Goal: Browse casually: Explore the website without a specific task or goal

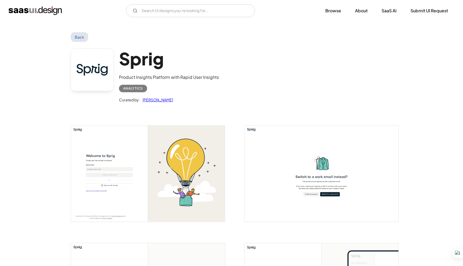
click at [55, 8] on img "home" at bounding box center [35, 10] width 53 height 9
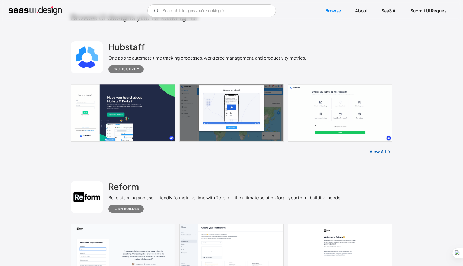
scroll to position [160, 0]
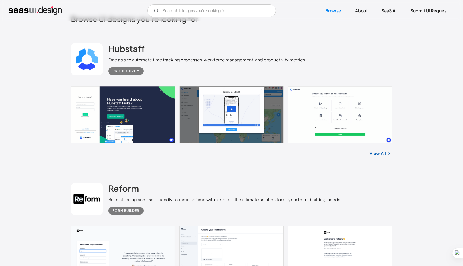
click at [126, 110] on link at bounding box center [232, 114] width 322 height 57
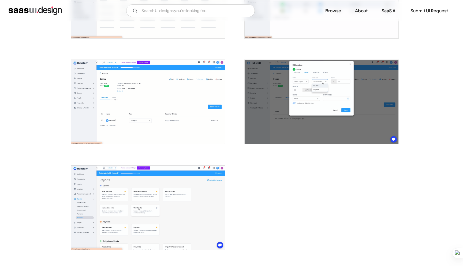
scroll to position [1237, 0]
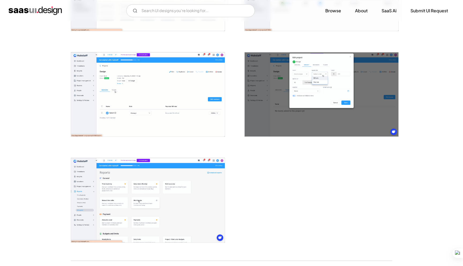
click at [28, 7] on img "home" at bounding box center [35, 10] width 53 height 9
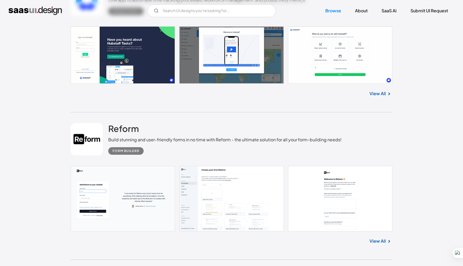
scroll to position [248, 0]
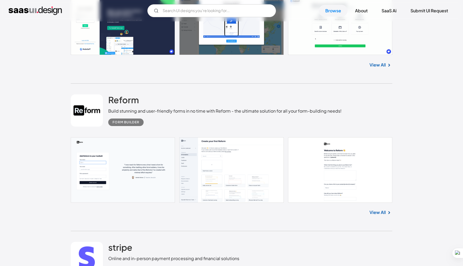
click at [86, 112] on link at bounding box center [87, 110] width 32 height 32
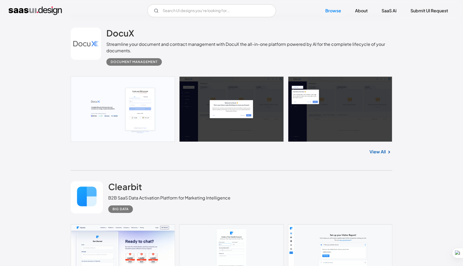
scroll to position [751, 0]
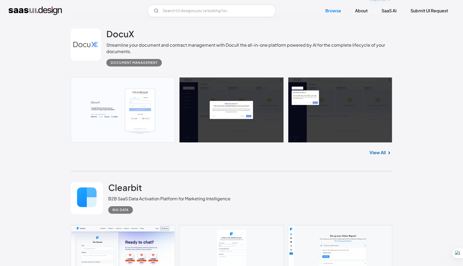
click at [233, 91] on link at bounding box center [232, 109] width 322 height 65
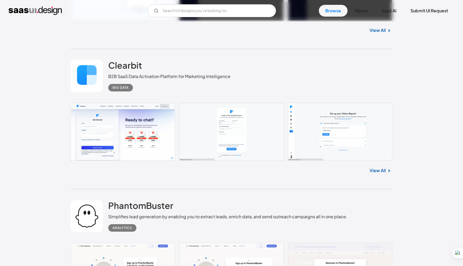
scroll to position [870, 0]
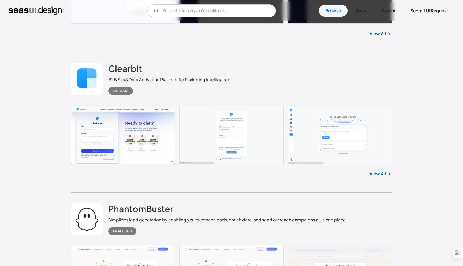
click at [131, 145] on link at bounding box center [232, 135] width 322 height 58
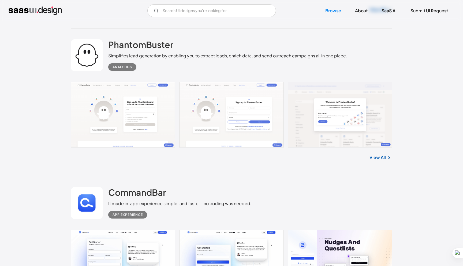
scroll to position [1046, 0]
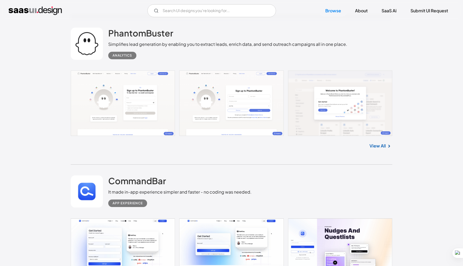
click at [107, 98] on link at bounding box center [232, 102] width 322 height 65
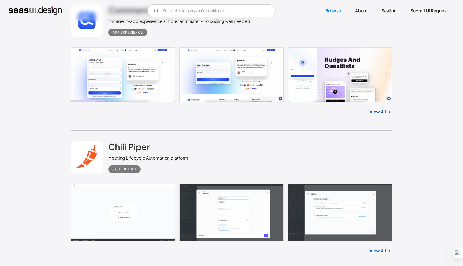
scroll to position [1217, 0]
click at [333, 64] on link at bounding box center [232, 74] width 322 height 55
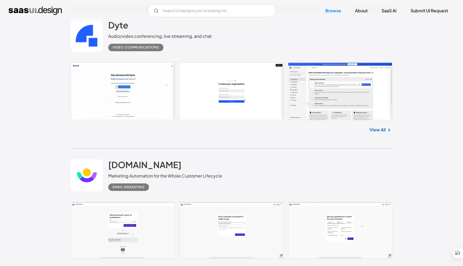
scroll to position [1478, 0]
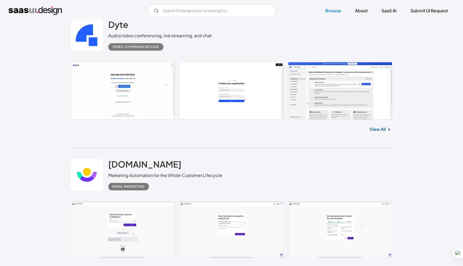
click at [145, 102] on link at bounding box center [232, 90] width 322 height 57
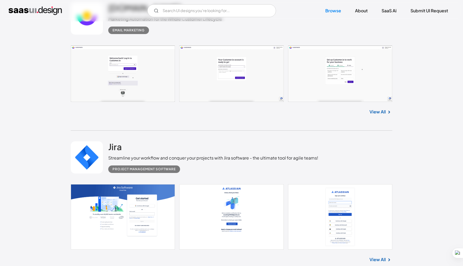
scroll to position [1638, 0]
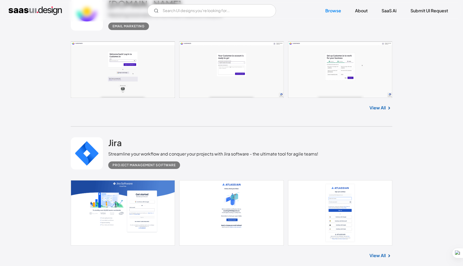
click at [126, 57] on link at bounding box center [232, 69] width 322 height 57
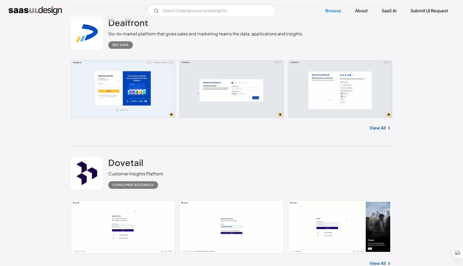
scroll to position [3913, 0]
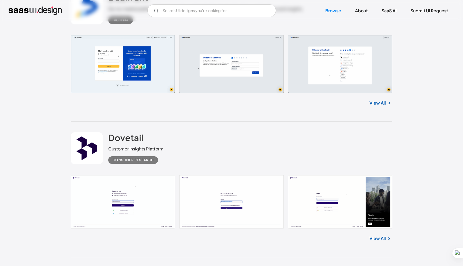
click at [120, 210] on link at bounding box center [232, 201] width 322 height 53
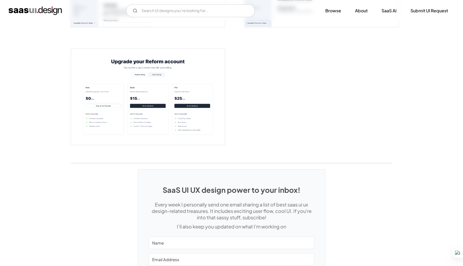
scroll to position [1160, 0]
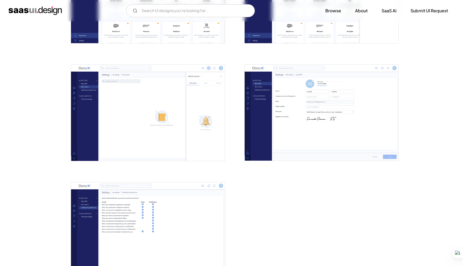
scroll to position [1156, 0]
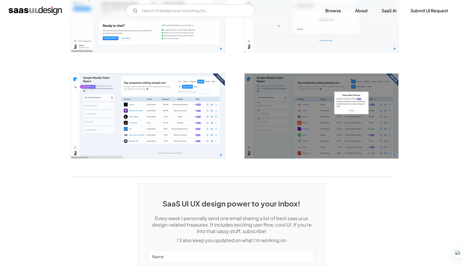
scroll to position [990, 0]
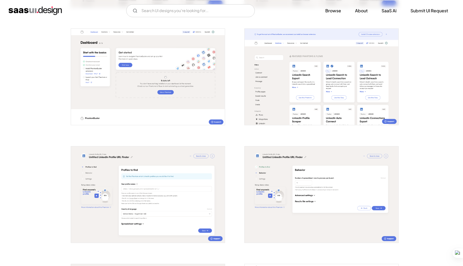
scroll to position [291, 0]
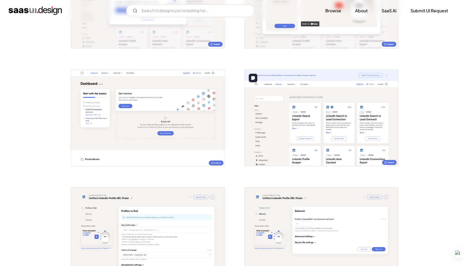
click at [299, 125] on img "open lightbox" at bounding box center [322, 118] width 154 height 96
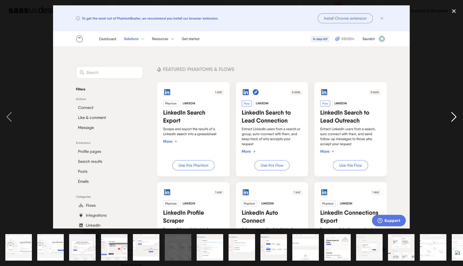
click at [453, 112] on div "next image" at bounding box center [454, 116] width 18 height 223
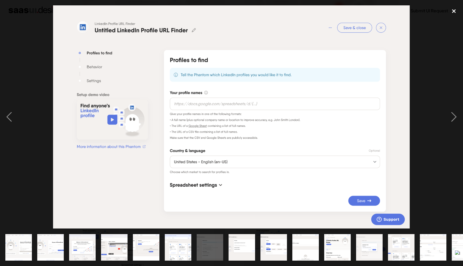
click at [454, 8] on div "close lightbox" at bounding box center [454, 11] width 18 height 12
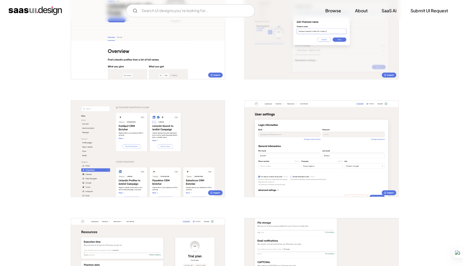
scroll to position [689, 0]
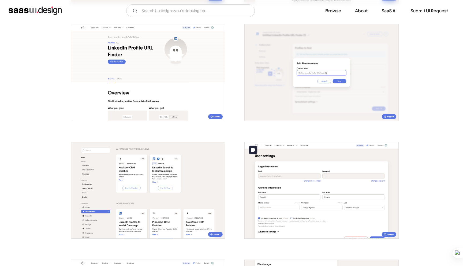
click at [332, 173] on img "open lightbox" at bounding box center [322, 190] width 154 height 96
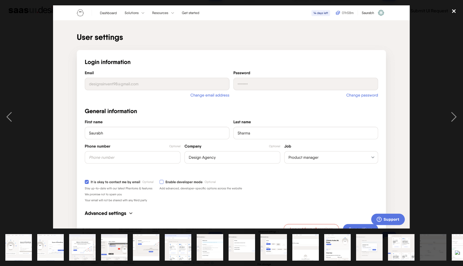
click at [454, 12] on div "close lightbox" at bounding box center [454, 11] width 18 height 12
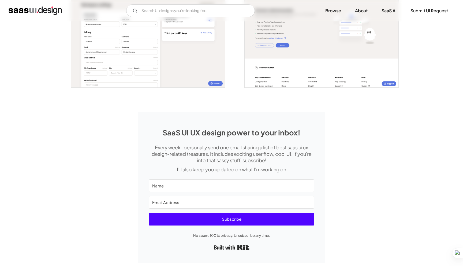
scroll to position [1090, 0]
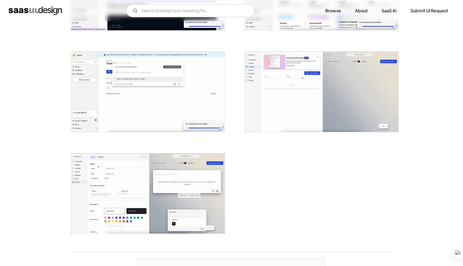
scroll to position [1103, 0]
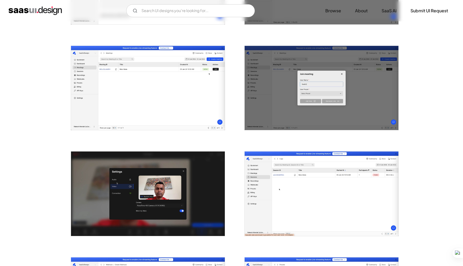
scroll to position [399, 0]
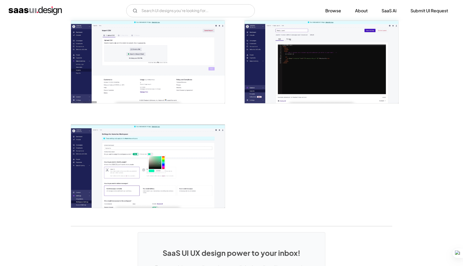
scroll to position [1284, 0]
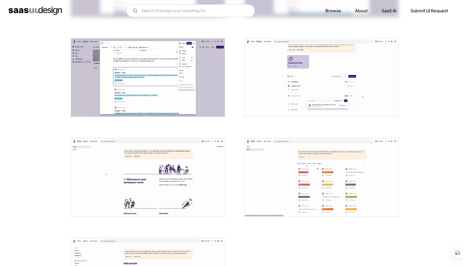
scroll to position [1138, 0]
